Goal: Task Accomplishment & Management: Manage account settings

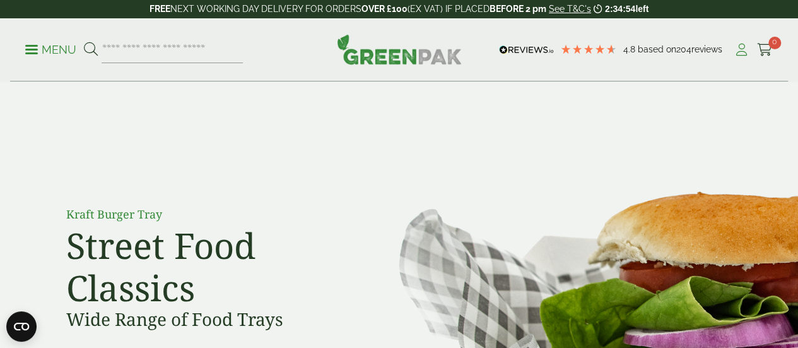
click at [744, 51] on icon at bounding box center [742, 50] width 16 height 13
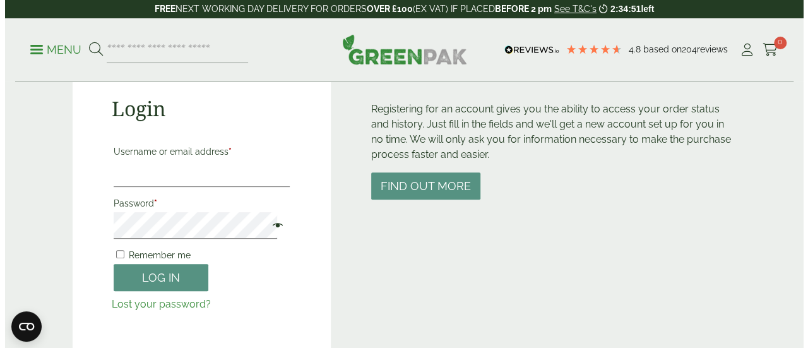
scroll to position [138, 0]
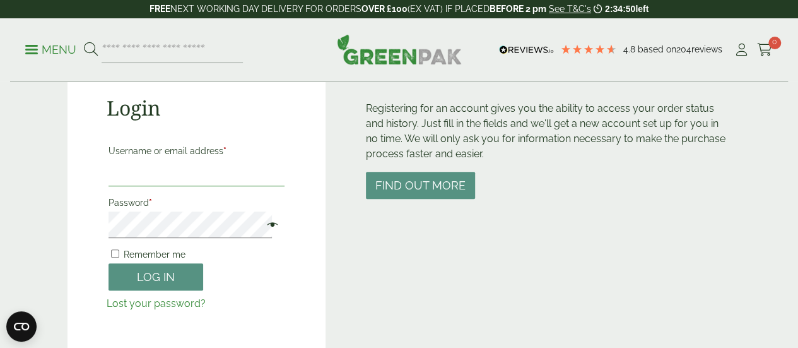
click at [173, 185] on input "Username or email address *" at bounding box center [197, 173] width 177 height 26
click at [132, 252] on span "Remember me" at bounding box center [155, 254] width 62 height 10
click at [261, 227] on span at bounding box center [269, 225] width 16 height 15
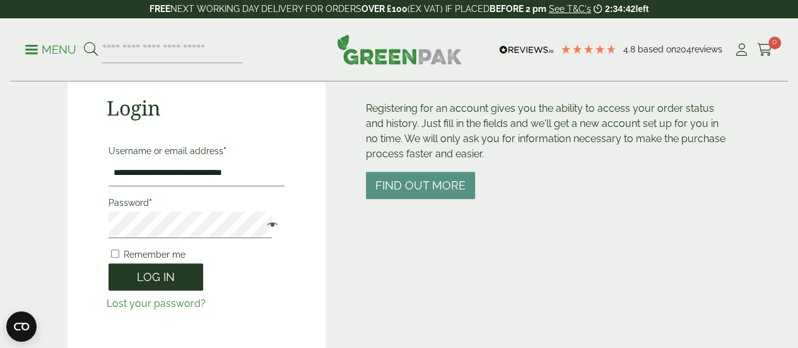
click at [146, 274] on button "Log in" at bounding box center [156, 276] width 95 height 27
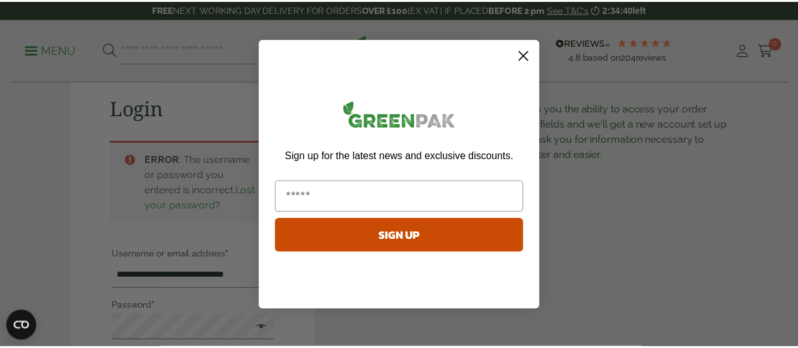
scroll to position [278, 0]
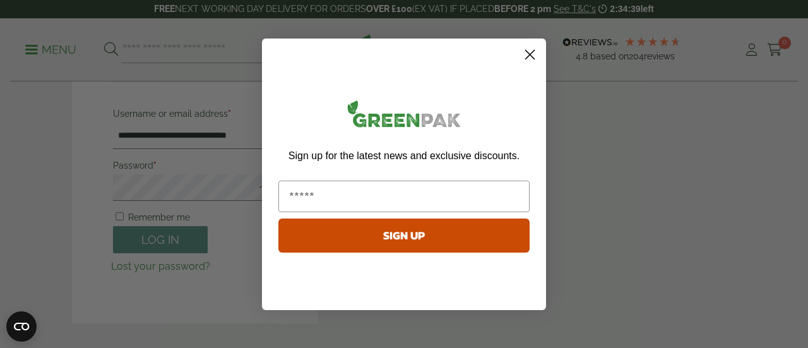
click at [530, 52] on circle "Close dialog" at bounding box center [529, 54] width 21 height 21
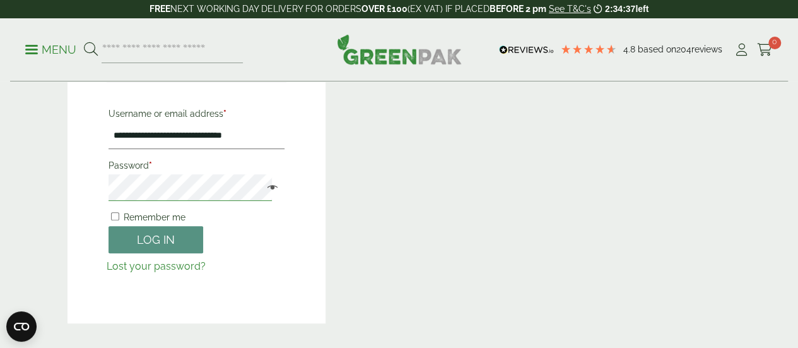
click at [109, 226] on button "Log in" at bounding box center [156, 239] width 95 height 27
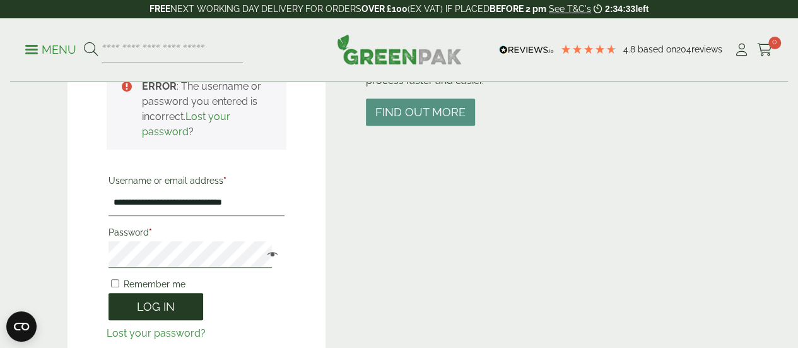
scroll to position [165, 0]
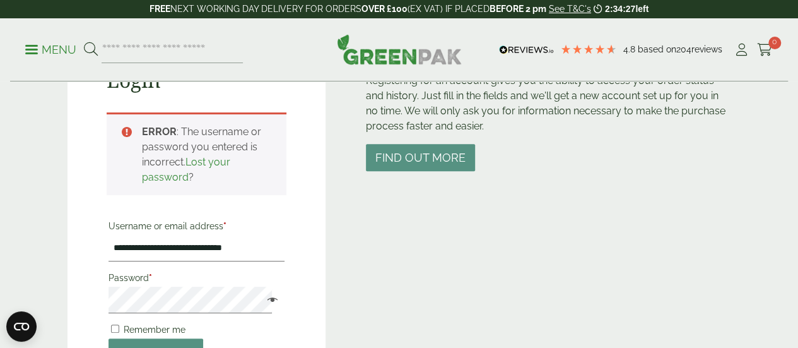
drag, startPoint x: 694, startPoint y: 7, endPoint x: 501, endPoint y: 204, distance: 275.7
click at [501, 204] on div "Customer Accounts Registering for an account gives you the ability to access yo…" at bounding box center [548, 232] width 365 height 406
drag, startPoint x: 150, startPoint y: 250, endPoint x: 68, endPoint y: 238, distance: 82.4
click at [68, 238] on div "**********" at bounding box center [197, 232] width 259 height 406
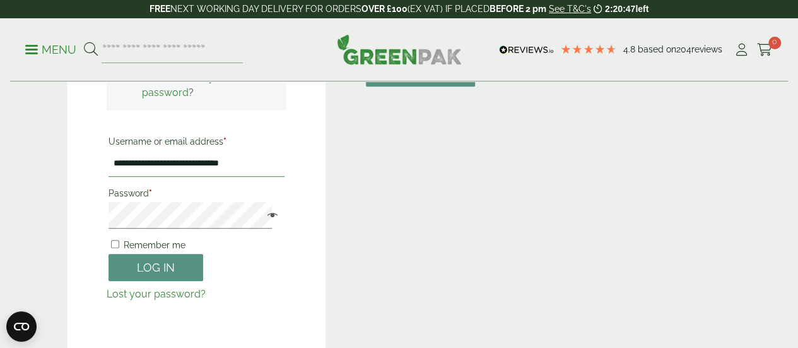
scroll to position [250, 0]
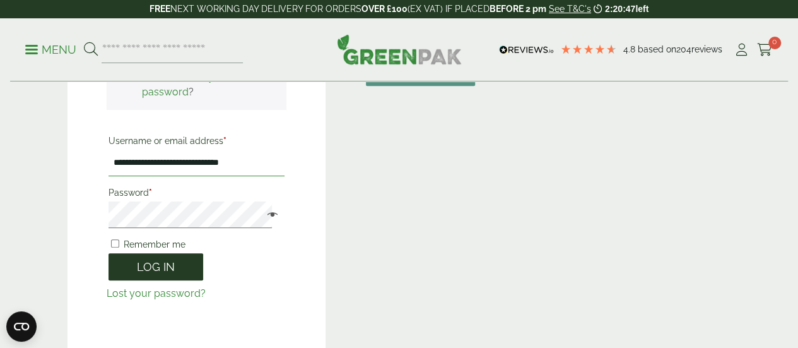
type input "**********"
click at [175, 270] on button "Log in" at bounding box center [156, 266] width 95 height 27
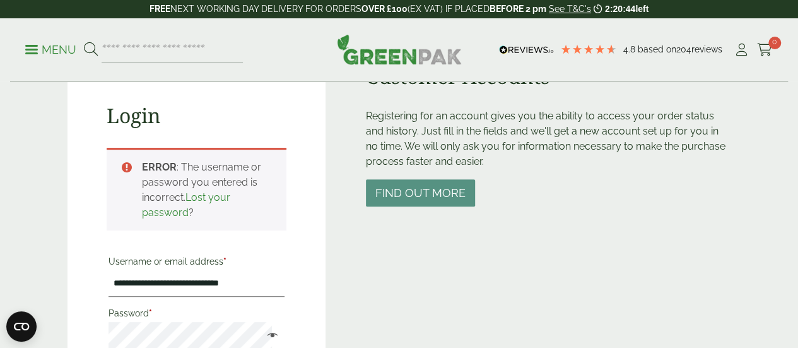
scroll to position [130, 0]
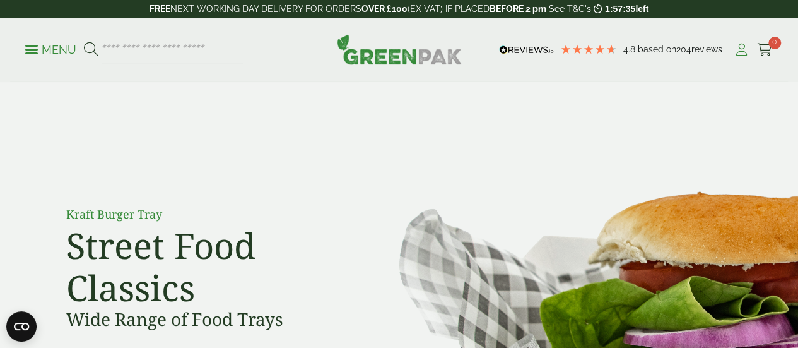
click at [746, 48] on icon at bounding box center [742, 50] width 16 height 13
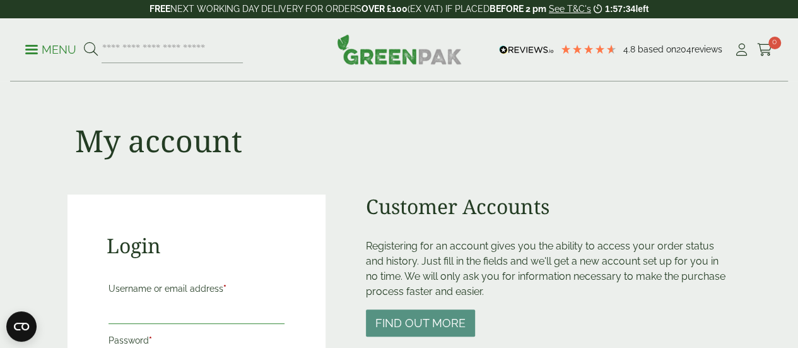
click at [148, 321] on input "Username or email address *" at bounding box center [197, 310] width 177 height 26
type input "**********"
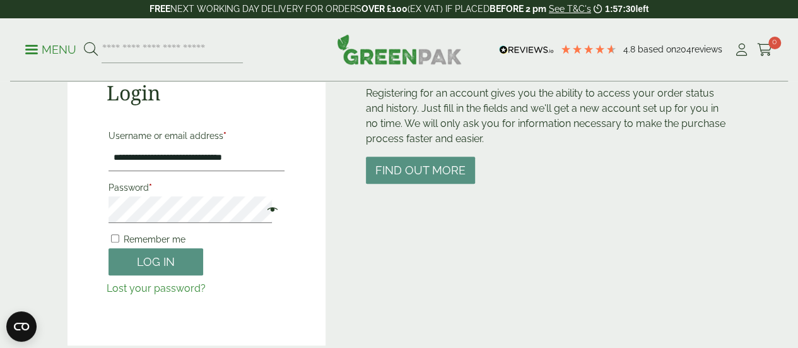
click at [157, 290] on link "Lost your password?" at bounding box center [156, 288] width 99 height 12
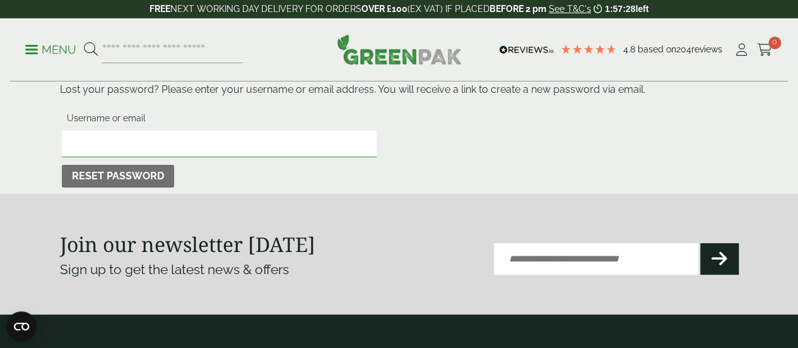
click at [184, 133] on input "Username or email" at bounding box center [219, 144] width 315 height 26
type input "**********"
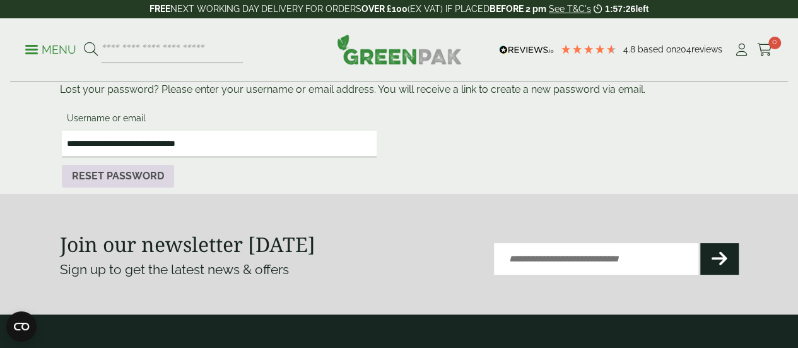
click at [124, 176] on button "Reset password" at bounding box center [118, 176] width 112 height 23
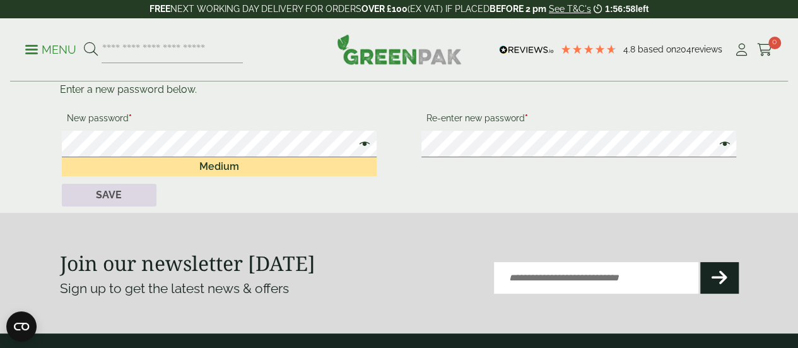
click at [110, 195] on button "Save" at bounding box center [109, 195] width 95 height 23
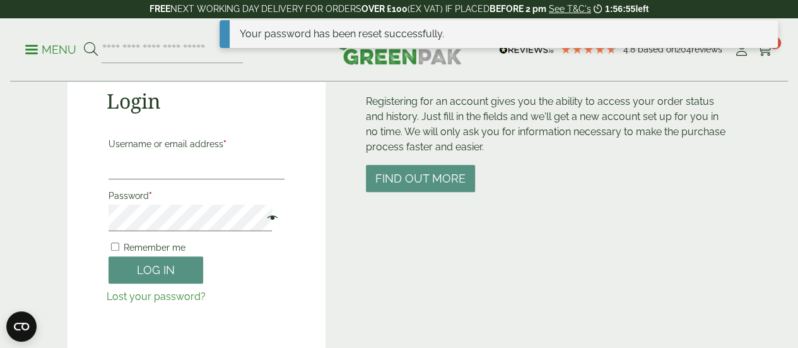
scroll to position [144, 0]
click at [203, 161] on input "Username or email address *" at bounding box center [197, 166] width 177 height 26
type input "**********"
click at [109, 257] on button "Log in" at bounding box center [156, 270] width 95 height 27
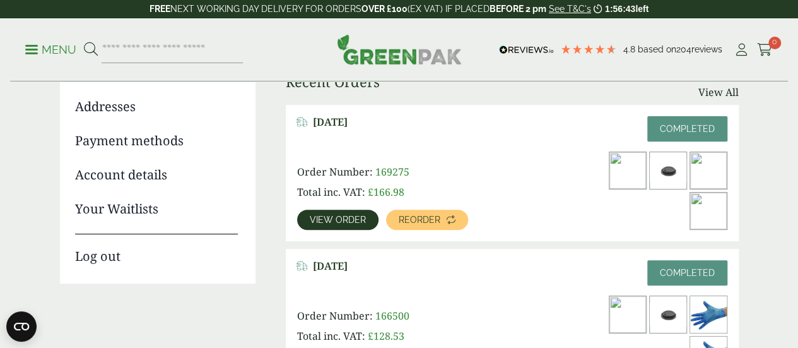
scroll to position [171, 0]
